Goal: Task Accomplishment & Management: Manage account settings

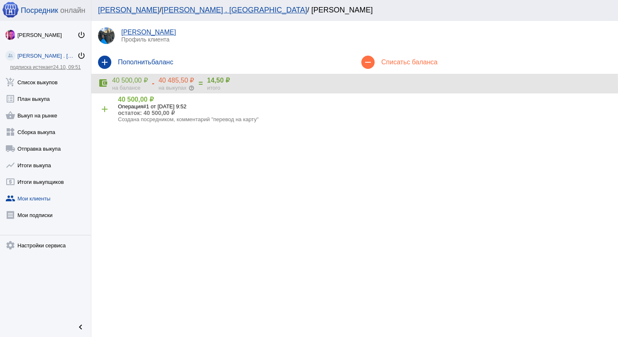
click at [133, 88] on div "на балансе" at bounding box center [130, 88] width 36 height 6
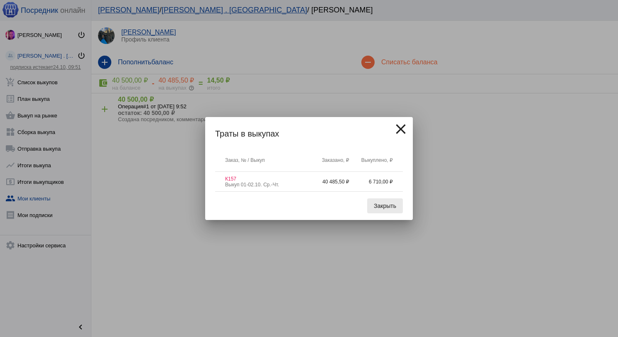
click at [389, 210] on button "Закрыть" at bounding box center [385, 205] width 36 height 15
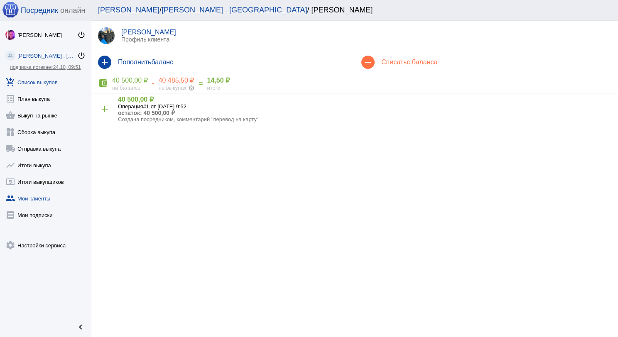
click at [53, 81] on link "add_shopping_cart Список выкупов" at bounding box center [45, 80] width 91 height 17
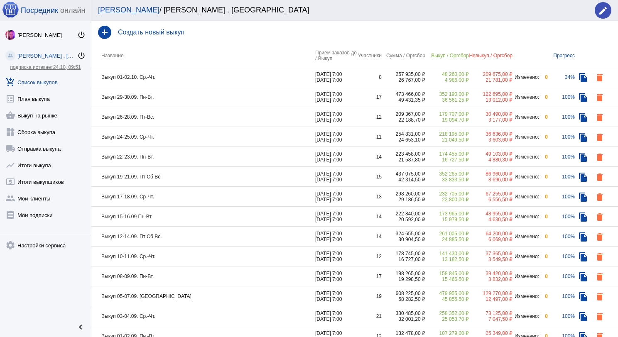
click at [239, 81] on td "Выкуп 01-02.10. Ср.-Чт." at bounding box center [203, 77] width 224 height 20
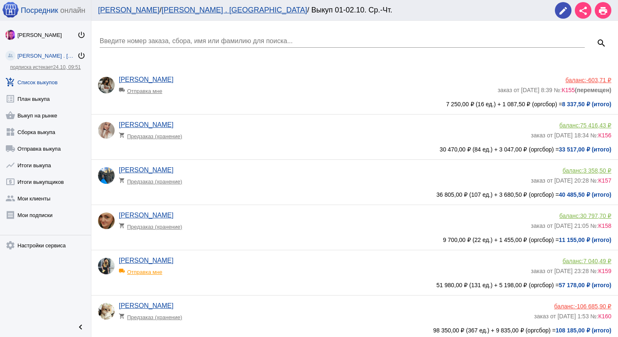
click at [249, 176] on app-delivery-type "shopping_cart Предзаказ (хранение)" at bounding box center [323, 179] width 408 height 11
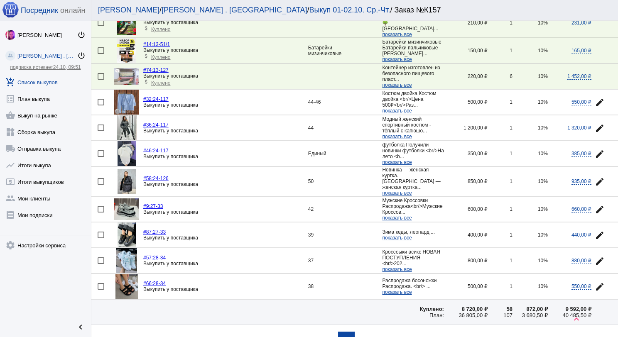
scroll to position [1118, 0]
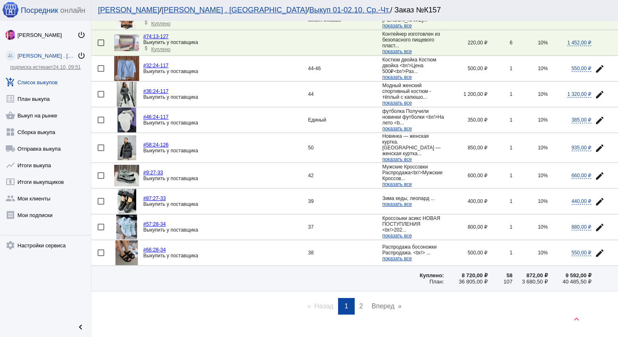
click at [359, 303] on span "2" at bounding box center [361, 306] width 4 height 7
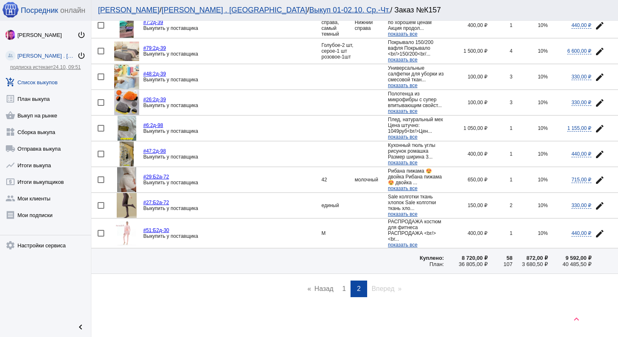
scroll to position [525, 0]
click at [54, 111] on link "shopping_basket Выкуп на рынке" at bounding box center [45, 113] width 91 height 17
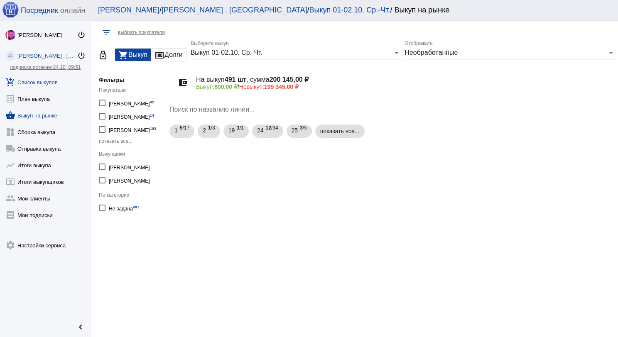
click at [55, 79] on link "add_shopping_cart Список выкупов" at bounding box center [45, 80] width 91 height 17
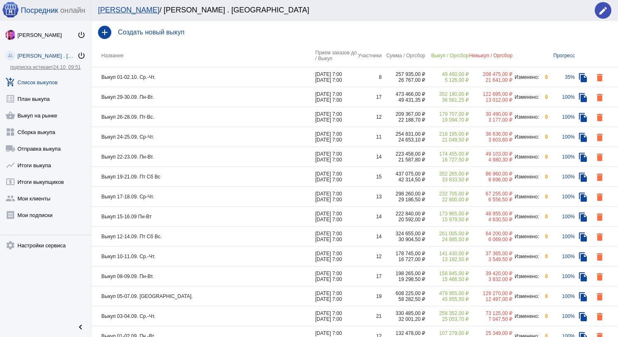
click at [183, 72] on td "Выкуп 01-02.10. Ср.-Чт." at bounding box center [203, 77] width 224 height 20
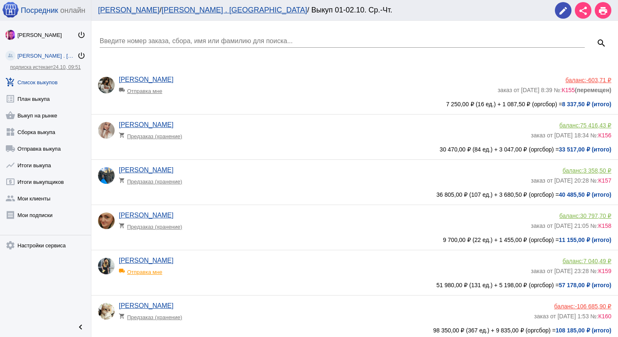
click at [243, 181] on app-delivery-type "shopping_cart Предзаказ (хранение)" at bounding box center [323, 179] width 408 height 11
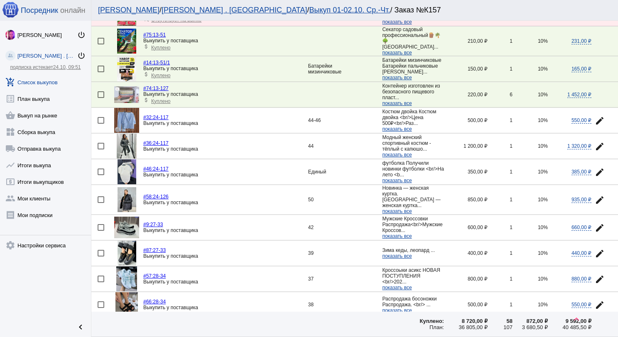
scroll to position [1079, 0]
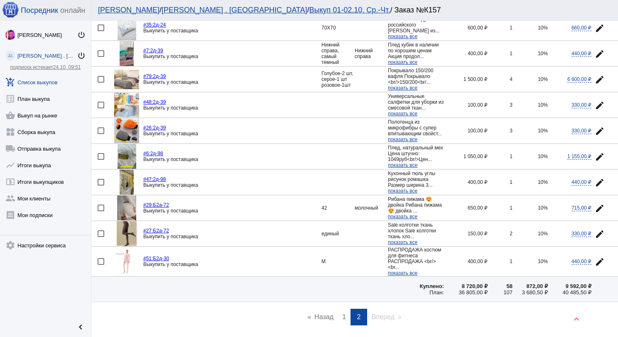
scroll to position [525, 0]
